Goal: Check status: Check status

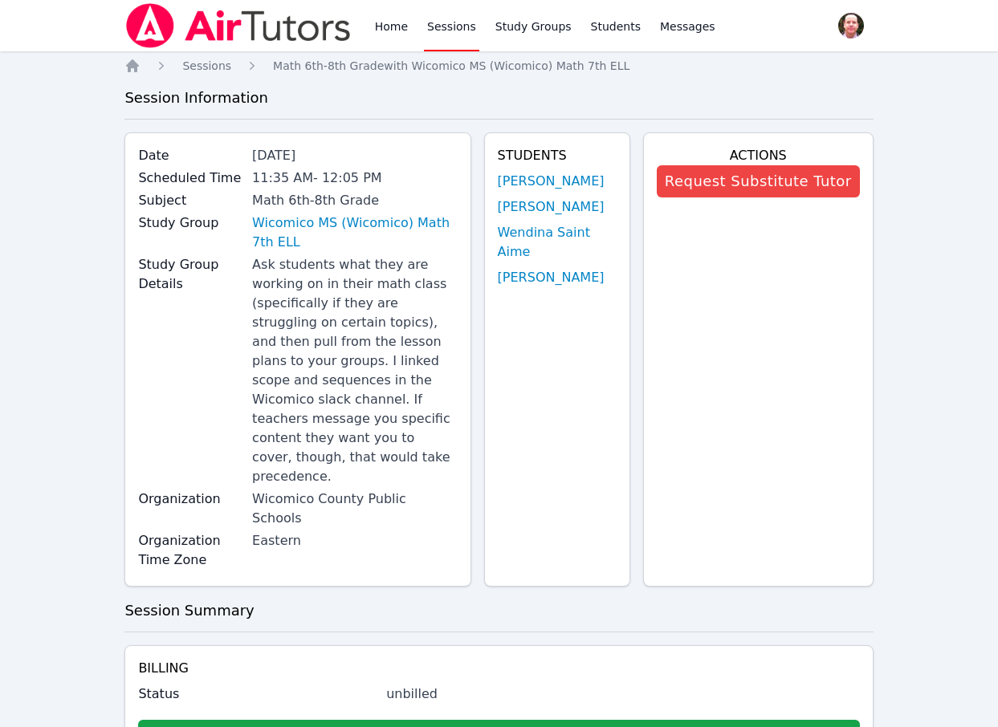
scroll to position [983, 0]
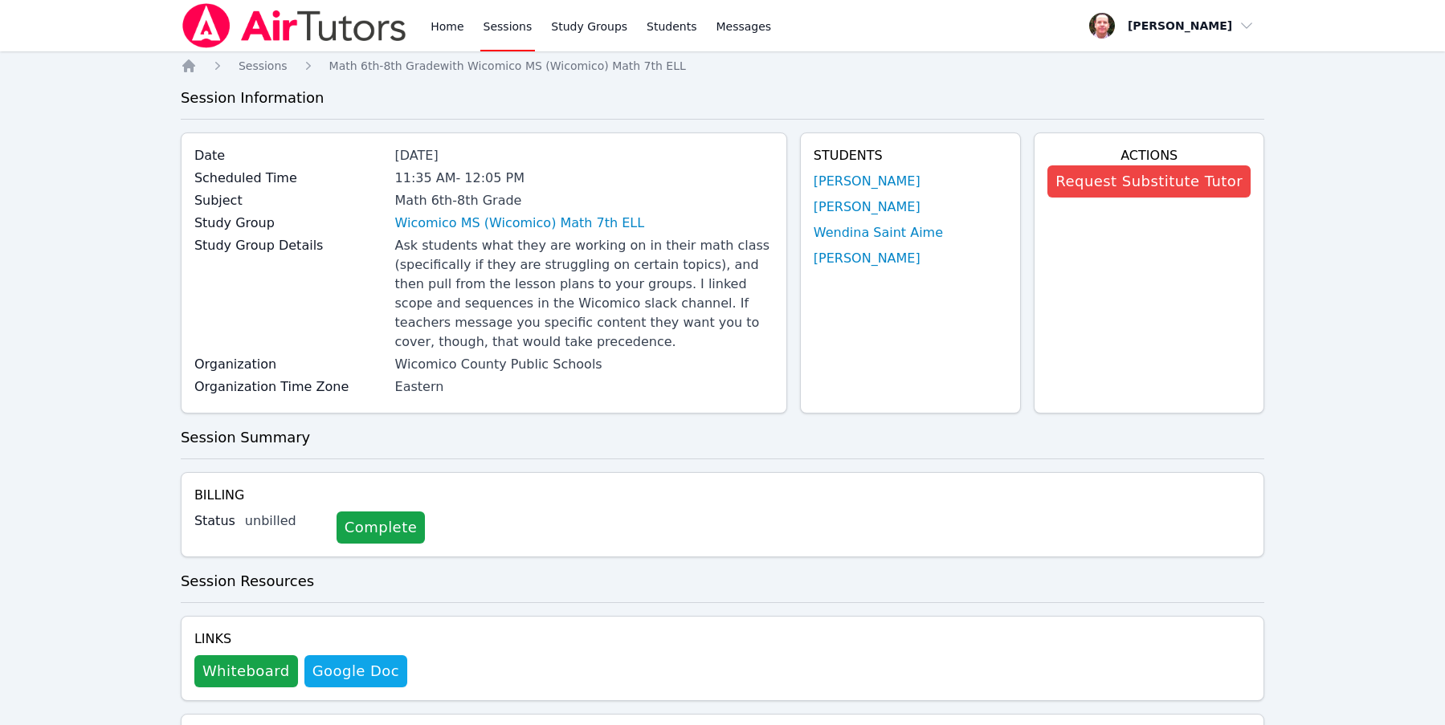
scroll to position [833, 0]
